Goal: Information Seeking & Learning: Find specific fact

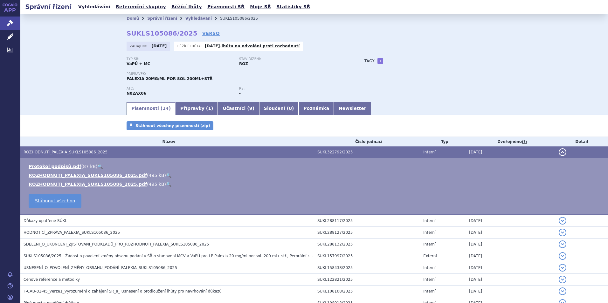
click at [88, 5] on link "Vyhledávání" at bounding box center [94, 7] width 36 height 9
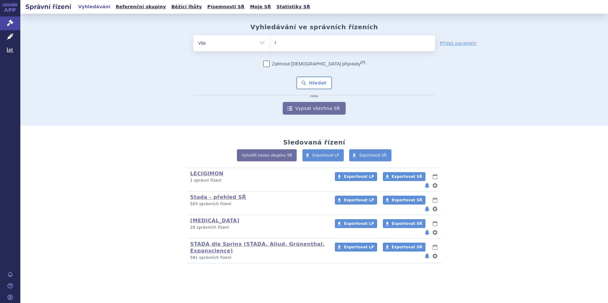
type input "te"
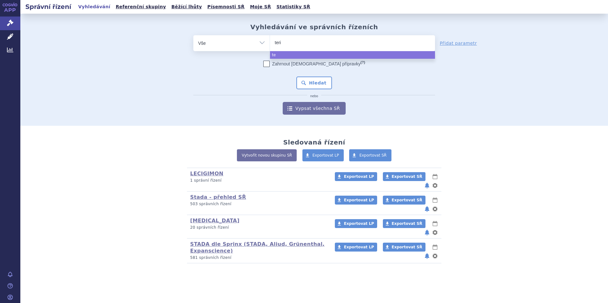
type input "terif"
type input "terifl"
type input "teriflun"
type input "teriflunom"
type input "teriflunomid"
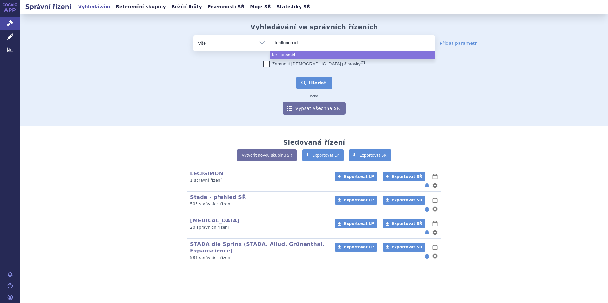
select select "teriflunomid"
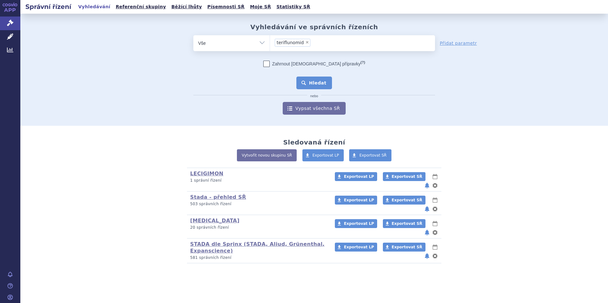
click at [319, 85] on button "Hledat" at bounding box center [314, 83] width 36 height 13
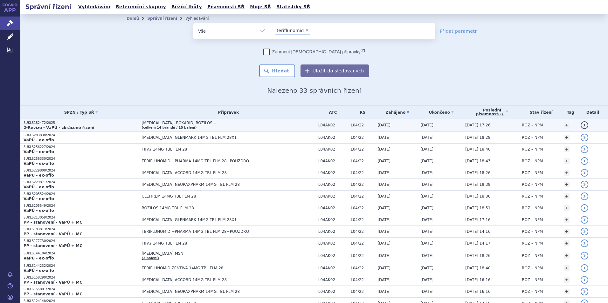
click at [31, 123] on p "SUKLS182472/2025" at bounding box center [81, 123] width 115 height 4
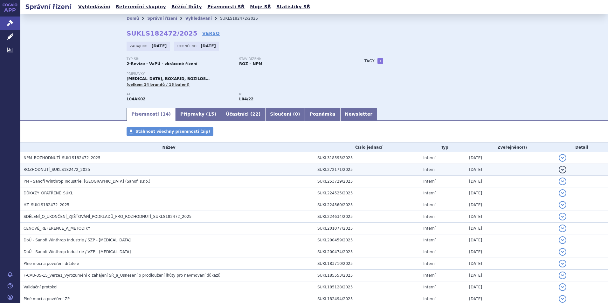
drag, startPoint x: 0, startPoint y: 0, endPoint x: 46, endPoint y: 169, distance: 175.4
click at [46, 169] on span "ROZHODNUTÍ_SUKLS182472_2025" at bounding box center [57, 170] width 66 height 4
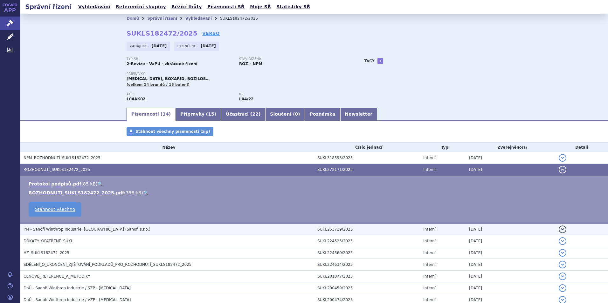
click at [79, 229] on span "PM - Sanofi Winthrop Industrie, [GEOGRAPHIC_DATA] (Sanofi s.r.o.)" at bounding box center [87, 229] width 127 height 4
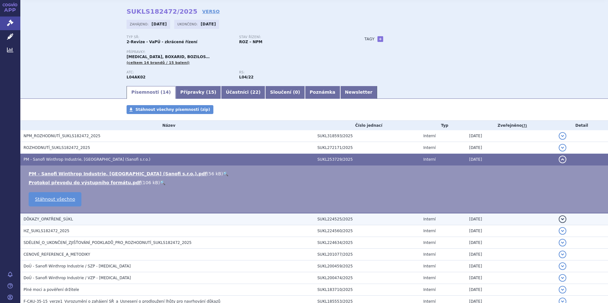
scroll to position [64, 0]
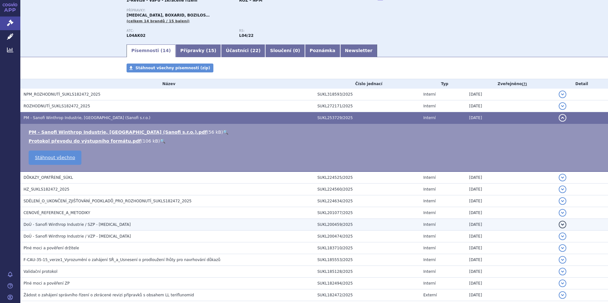
click at [69, 226] on span "DoÚ - Sanofi Winthrop Industrie / SZP - [MEDICAL_DATA]" at bounding box center [77, 225] width 107 height 4
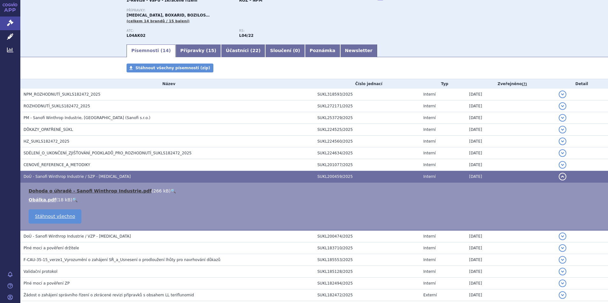
click at [114, 191] on link "Dohoda o úhradě - Sanofi Winthrop Industrie.pdf" at bounding box center [90, 191] width 123 height 5
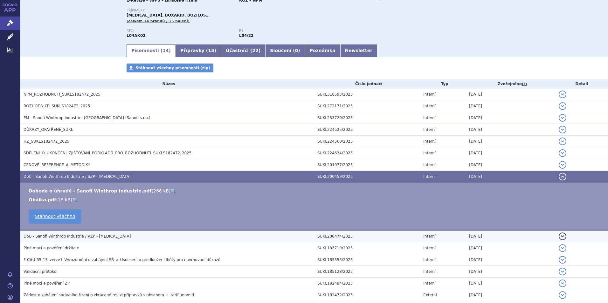
click at [78, 236] on span "DoÚ - Sanofi Winthrop Industrie / VZP - [MEDICAL_DATA]" at bounding box center [77, 236] width 107 height 4
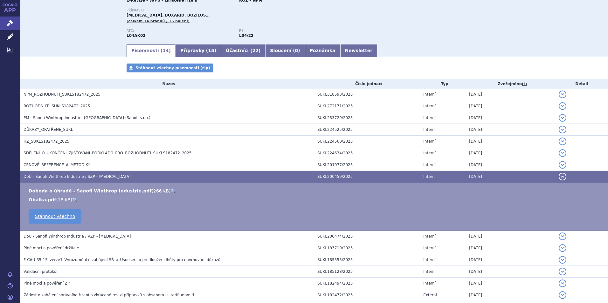
click at [0, 0] on td "OL_140_2025_Smlouva_o_uhrade_LP_[MEDICAL_DATA]_pruv.dopis.pdf ( 70 kB ) 🔍 OL_14…" at bounding box center [0, 0] width 0 height 0
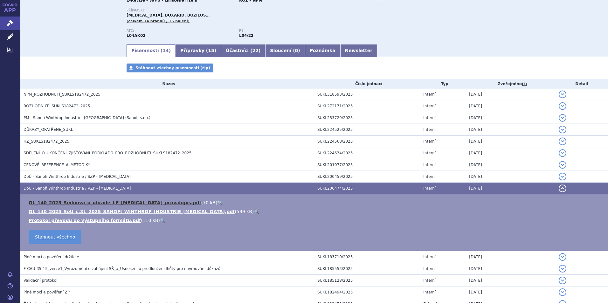
click at [107, 203] on link "OL_140_2025_Smlouva_o_uhrade_LP_[MEDICAL_DATA]_pruv.dopis.pdf" at bounding box center [115, 202] width 173 height 5
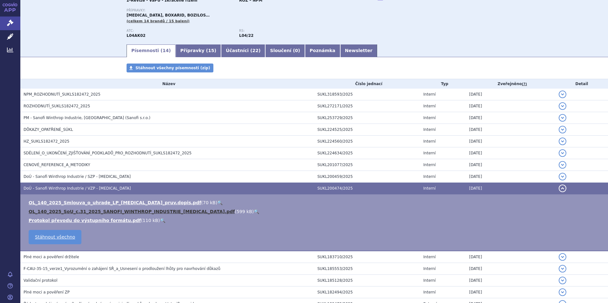
click at [107, 211] on link "OL_140_2025_SoU_c.31_2025_SANOFI_WINTHROP_INDUSTRIE_[MEDICAL_DATA].pdf" at bounding box center [132, 211] width 206 height 5
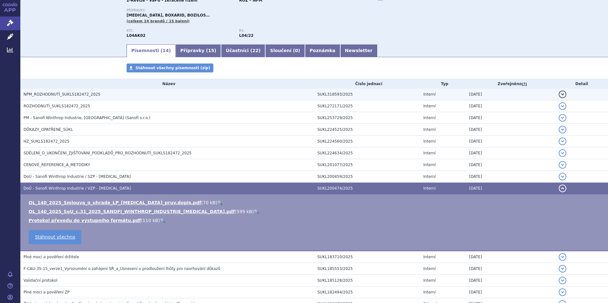
click at [39, 94] on span "NPM_ROZHODNUTÍ_SUKLS182472_2025" at bounding box center [62, 94] width 77 height 4
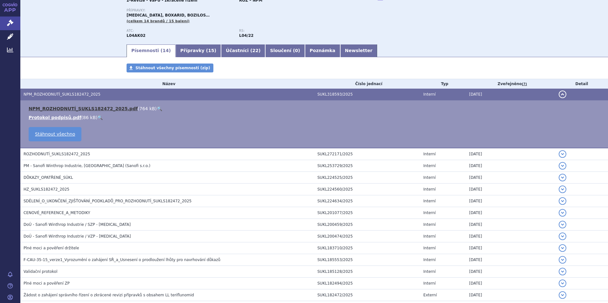
click at [49, 108] on link "NPM_ROZHODNUTÍ_SUKLS182472_2025.pdf" at bounding box center [83, 108] width 109 height 5
